Goal: Task Accomplishment & Management: Manage account settings

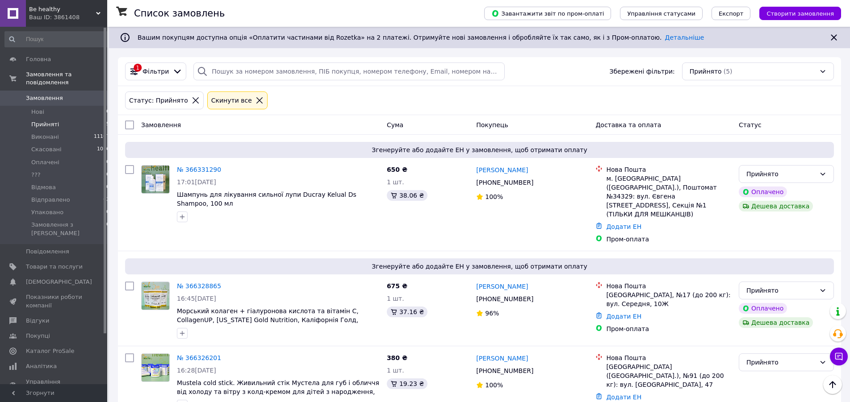
scroll to position [151, 0]
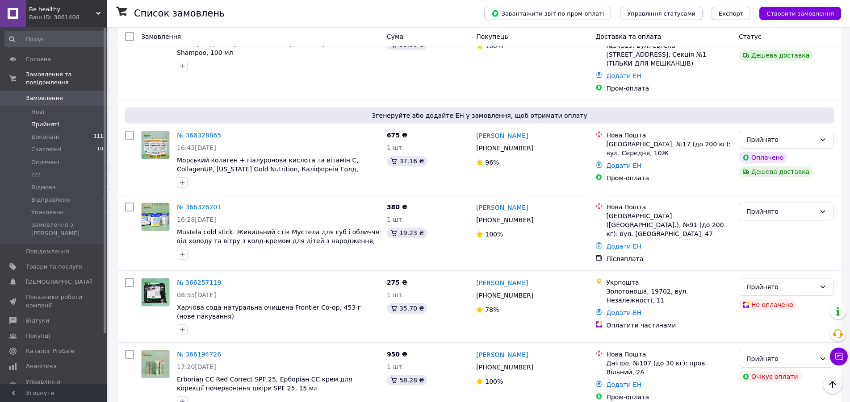
click at [48, 121] on span "Прийняті" at bounding box center [45, 125] width 28 height 8
click at [41, 121] on span "Прийняті" at bounding box center [45, 125] width 28 height 8
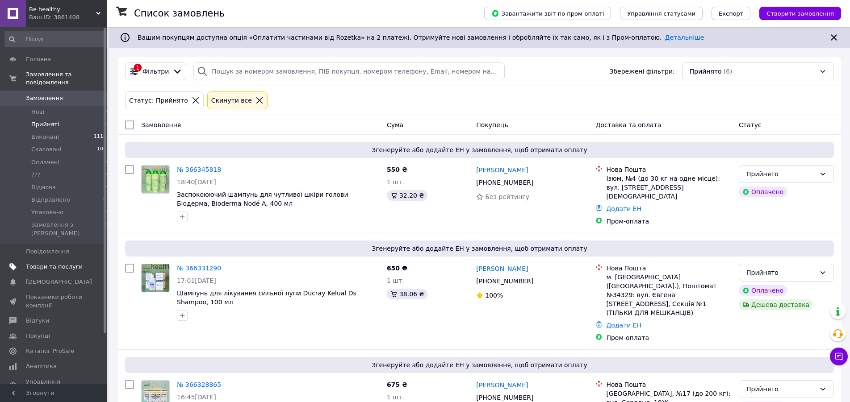
click at [48, 263] on span "Товари та послуги" at bounding box center [54, 267] width 57 height 8
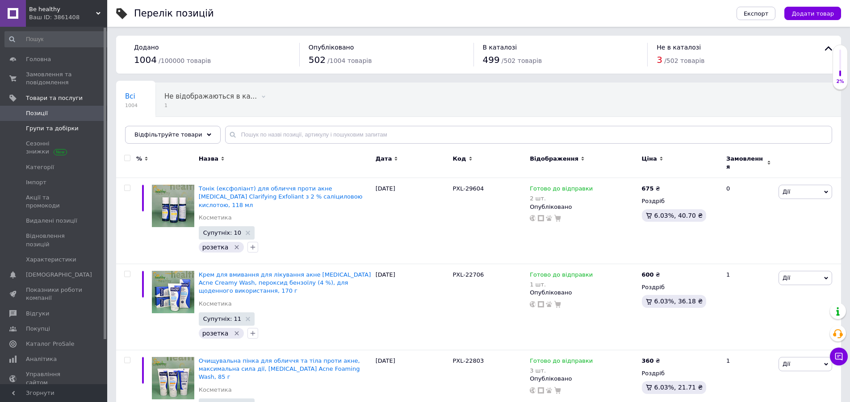
click at [48, 127] on span "Групи та добірки" at bounding box center [52, 129] width 53 height 8
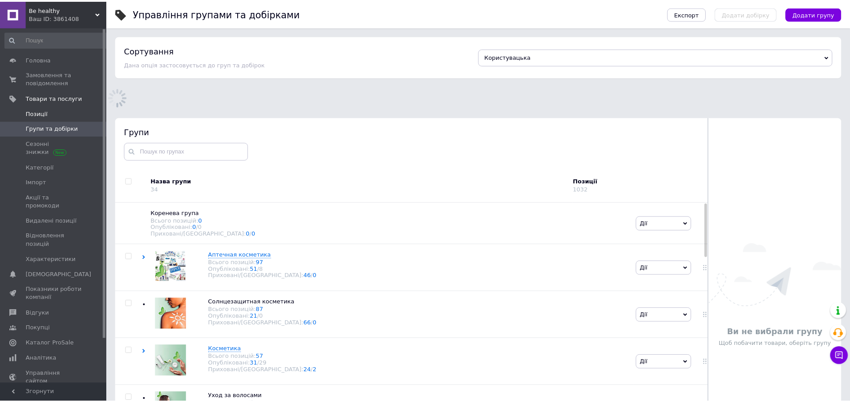
scroll to position [70, 0]
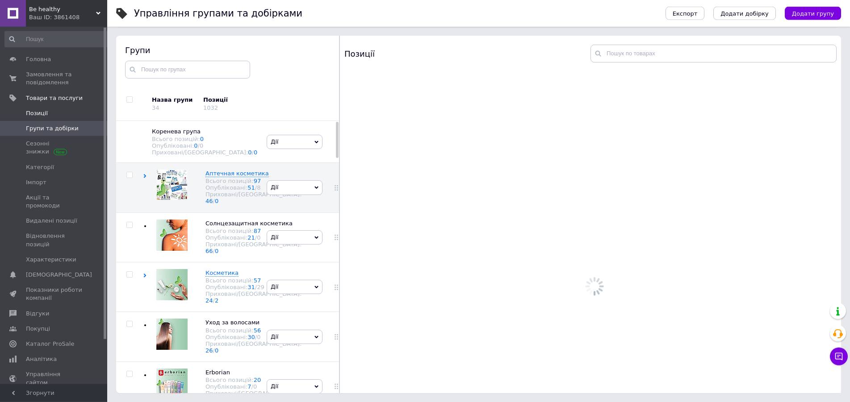
click at [43, 112] on span "Позиції" at bounding box center [37, 113] width 22 height 8
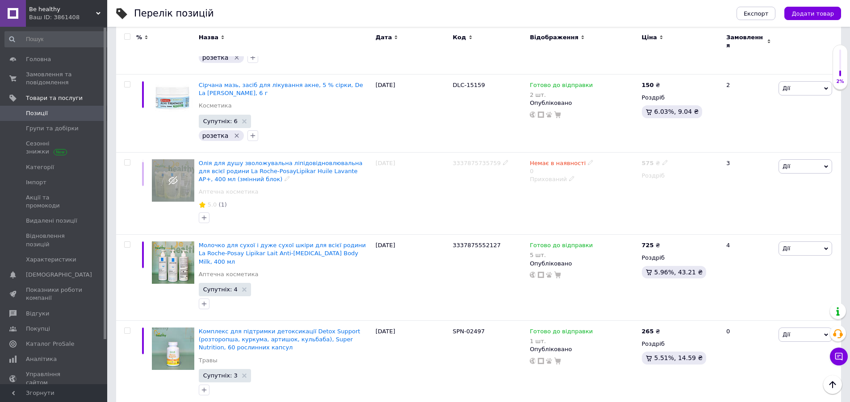
scroll to position [4236, 0]
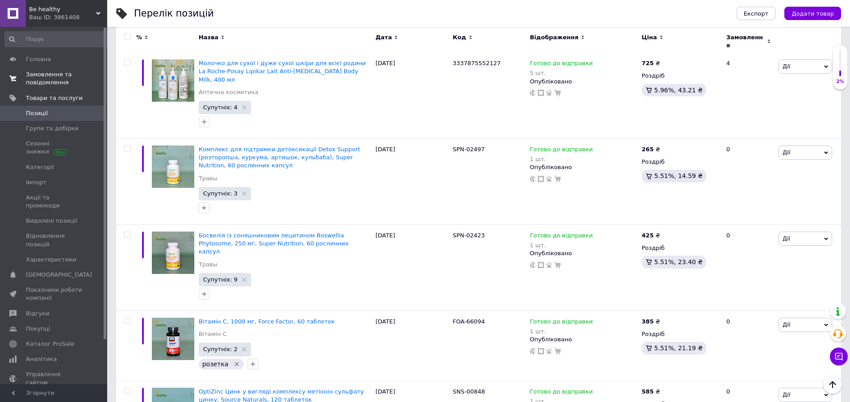
click at [41, 81] on span "Замовлення та повідомлення" at bounding box center [54, 79] width 57 height 16
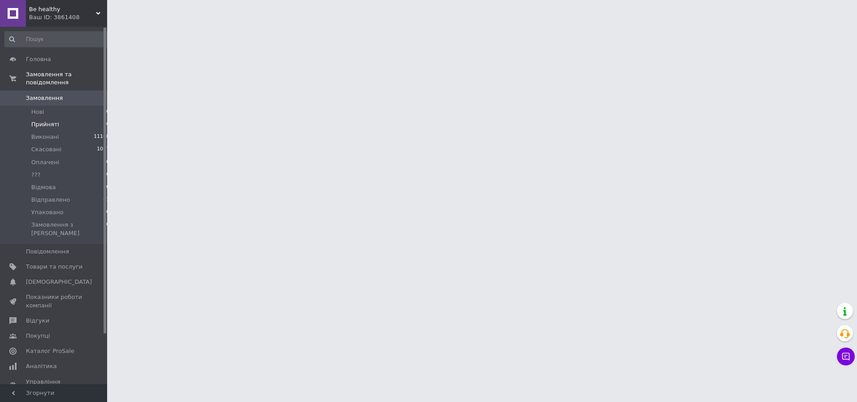
click at [41, 121] on span "Прийняті" at bounding box center [45, 125] width 28 height 8
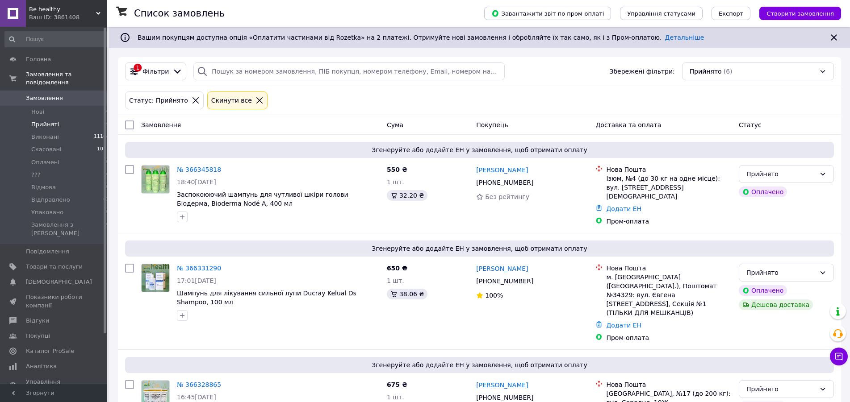
click at [40, 121] on span "Прийняті" at bounding box center [45, 125] width 28 height 8
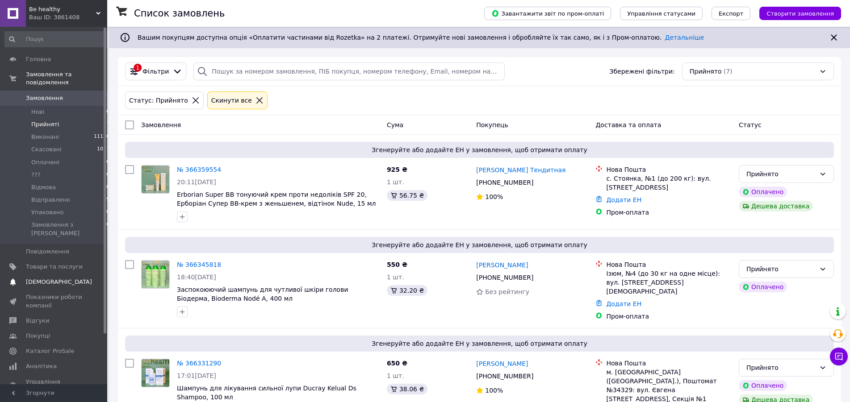
click at [58, 263] on span "Товари та послуги" at bounding box center [54, 267] width 57 height 8
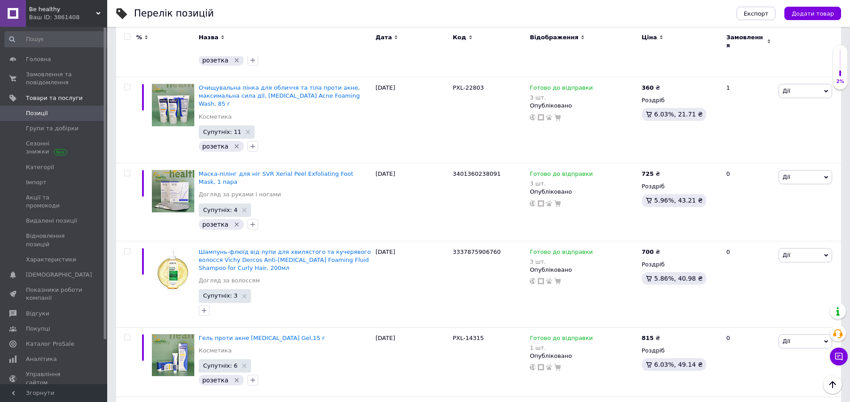
scroll to position [547, 0]
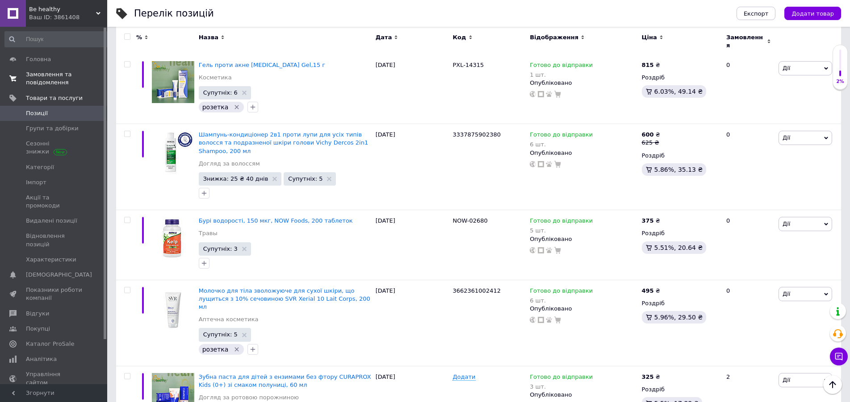
click at [57, 80] on span "Замовлення та повідомлення" at bounding box center [54, 79] width 57 height 16
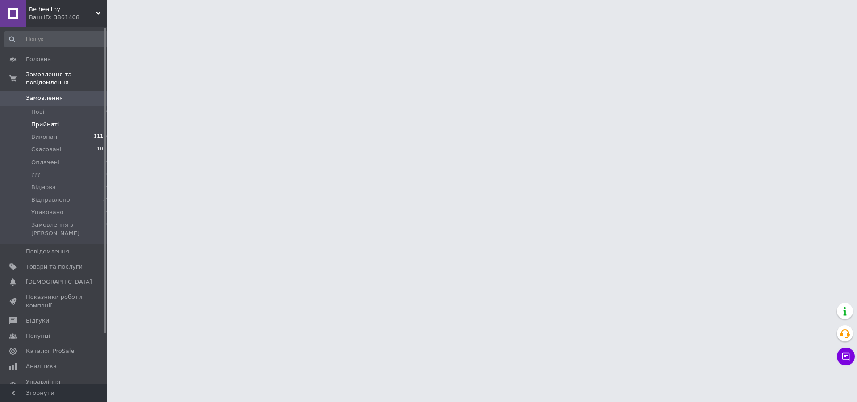
click at [48, 121] on span "Прийняті" at bounding box center [45, 125] width 28 height 8
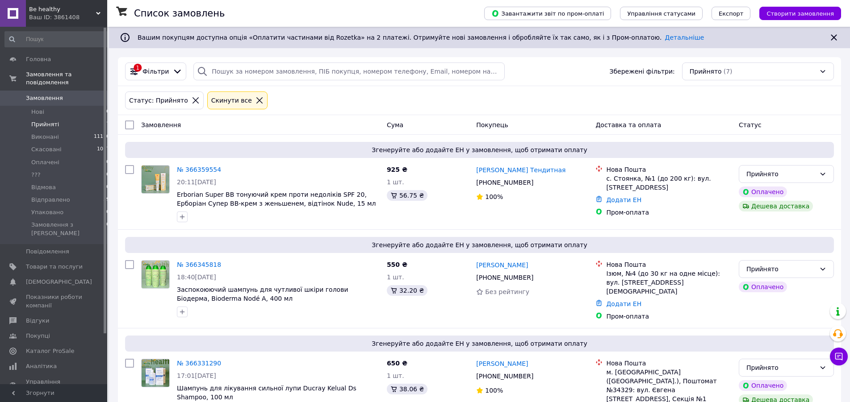
click at [52, 121] on span "Прийняті" at bounding box center [45, 125] width 28 height 8
